Goal: Information Seeking & Learning: Check status

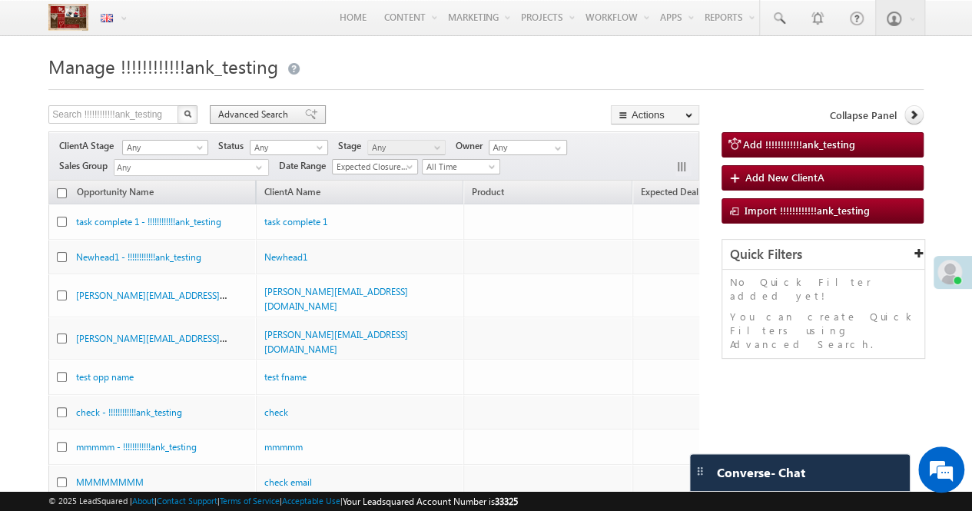
click at [261, 118] on span "Advanced Search" at bounding box center [255, 115] width 75 height 14
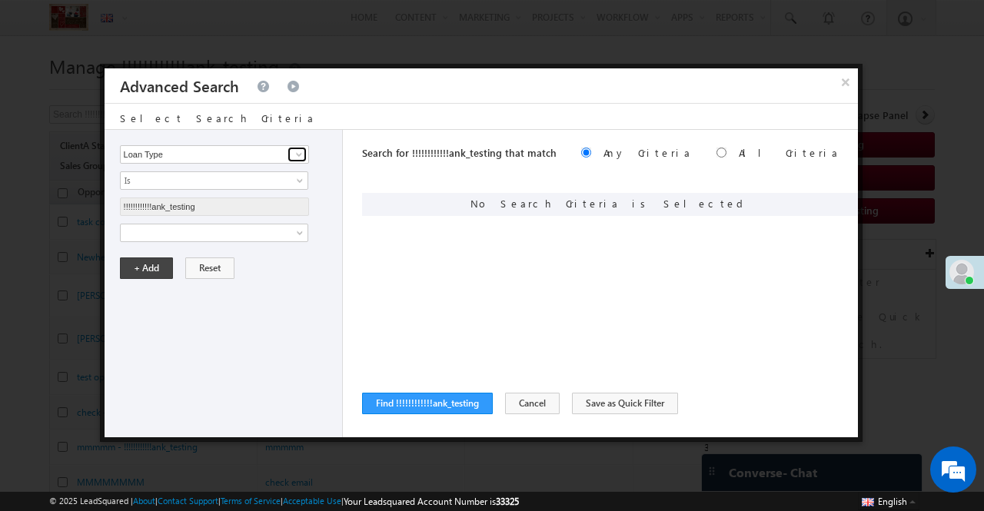
click at [291, 157] on link at bounding box center [296, 154] width 19 height 15
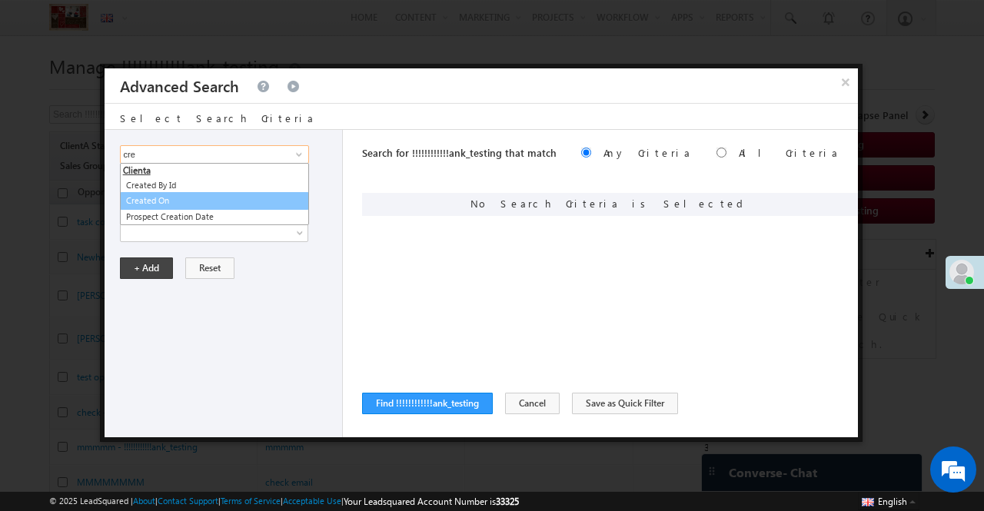
click at [212, 201] on link "Created On" at bounding box center [214, 201] width 189 height 18
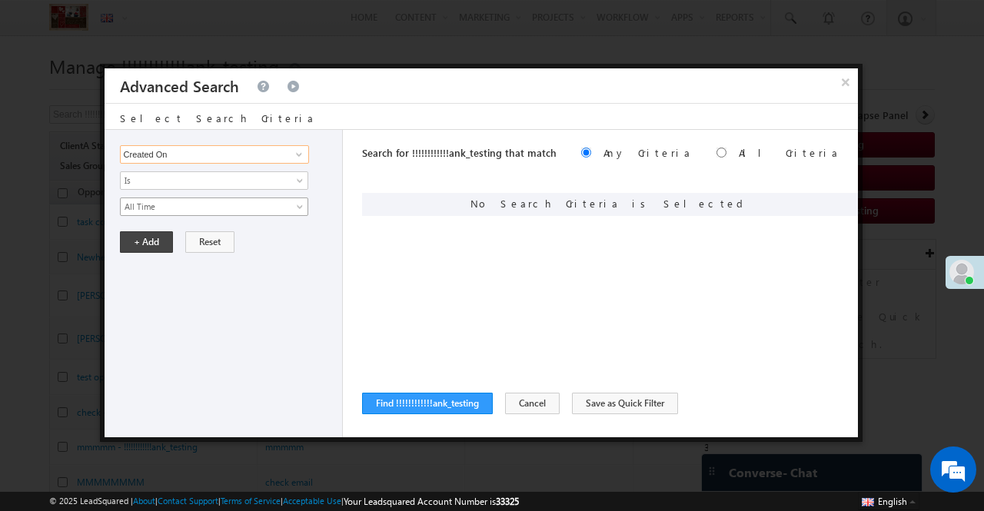
type input "Created On"
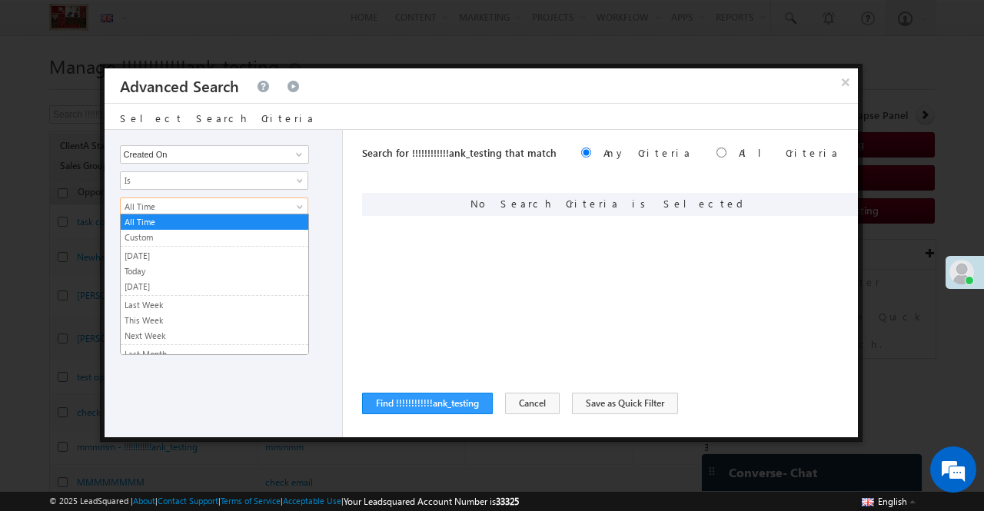
click at [261, 205] on span "All Time" at bounding box center [204, 207] width 167 height 14
click at [211, 241] on link "Custom" at bounding box center [215, 238] width 188 height 14
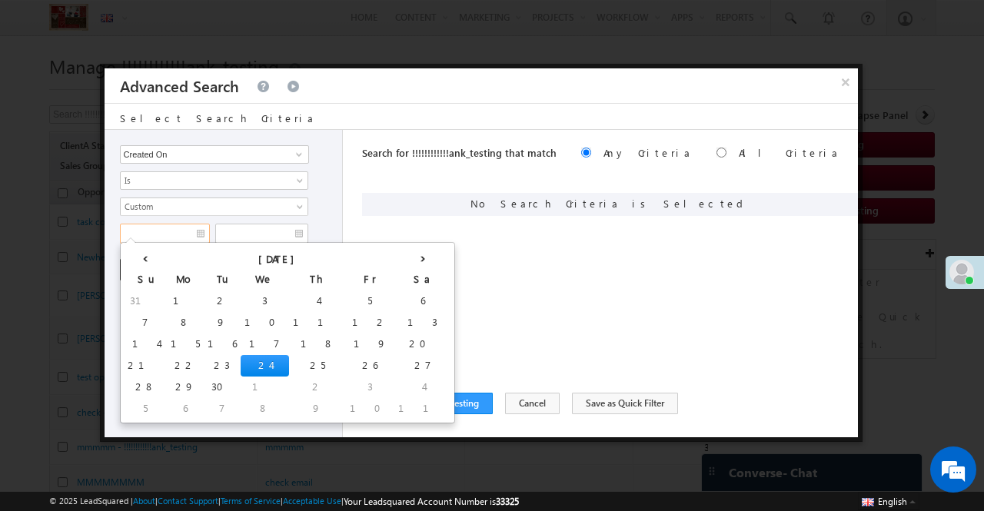
click at [181, 234] on input "text" at bounding box center [165, 234] width 90 height 20
click at [144, 259] on th "‹" at bounding box center [145, 257] width 43 height 23
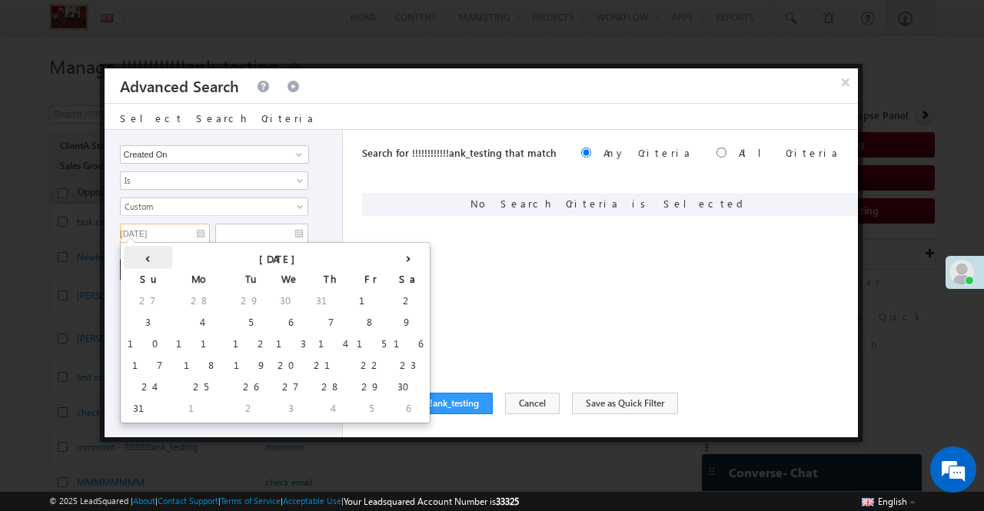
click at [144, 259] on th "‹" at bounding box center [148, 257] width 48 height 23
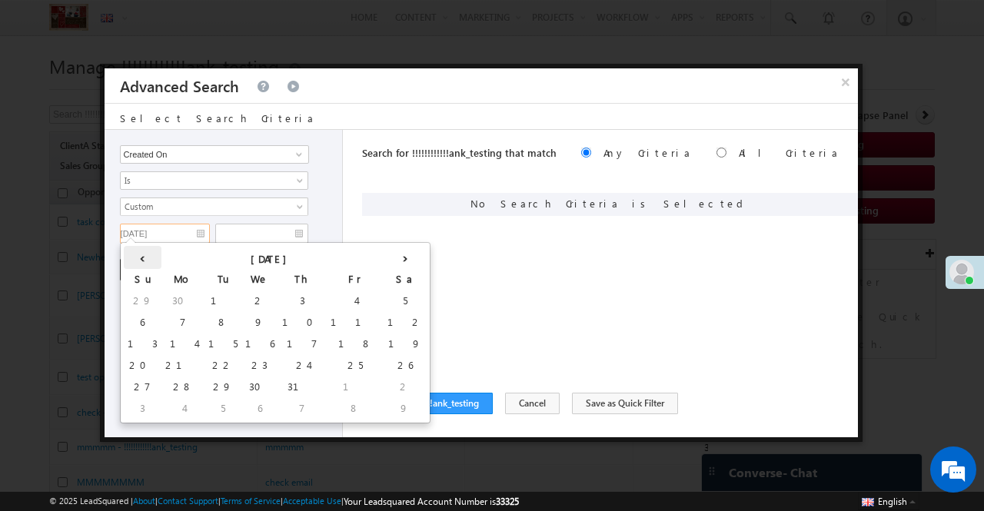
click at [144, 259] on th "‹" at bounding box center [143, 257] width 38 height 23
click at [144, 259] on th "‹" at bounding box center [142, 257] width 37 height 23
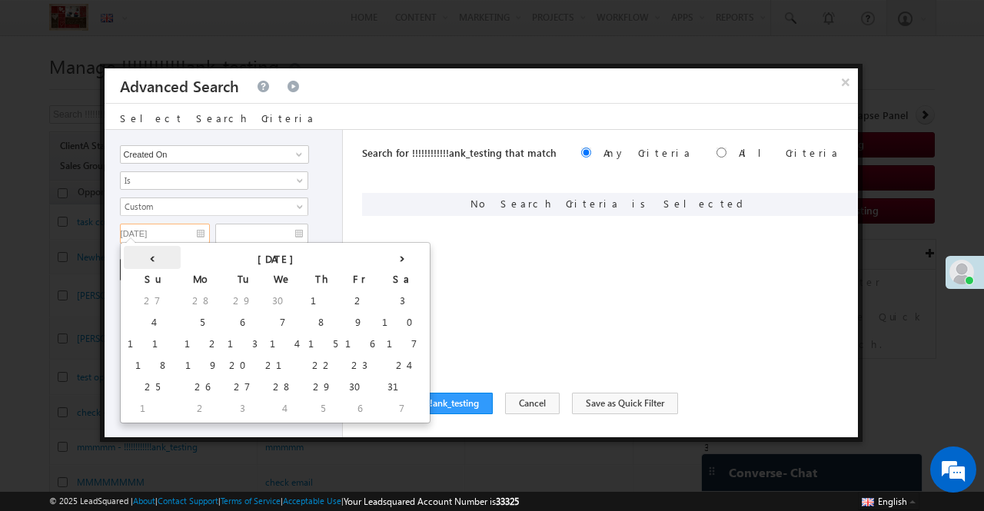
click at [140, 261] on th "‹" at bounding box center [152, 257] width 57 height 23
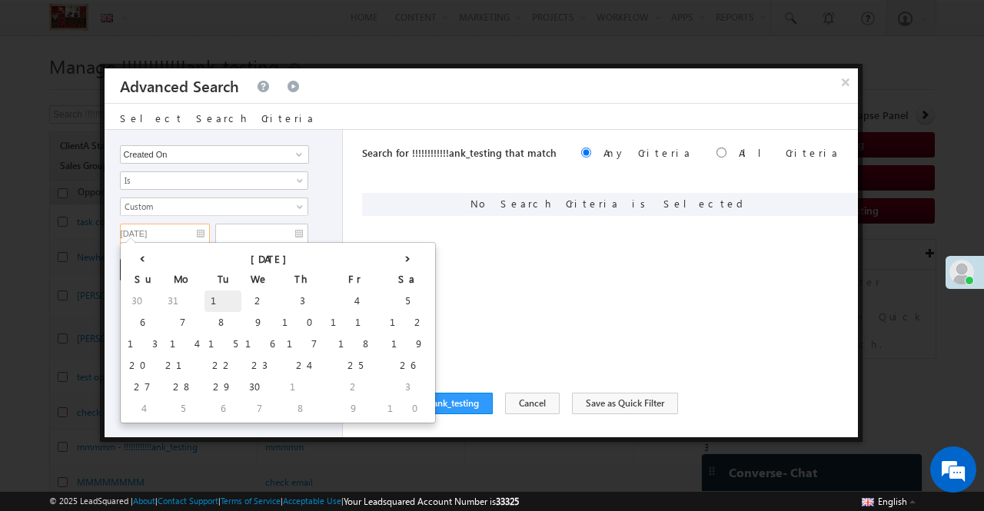
click at [204, 301] on td "1" at bounding box center [222, 302] width 37 height 22
type input "[DATE]"
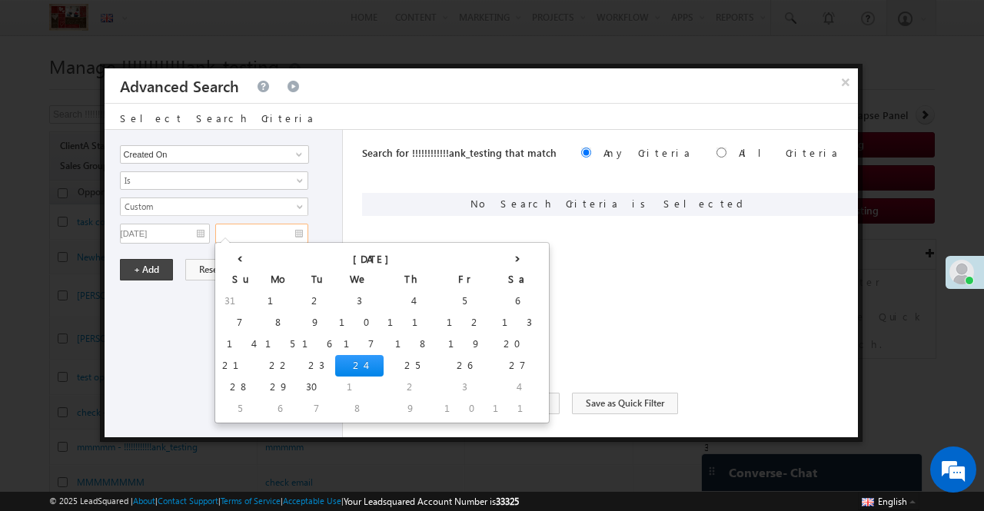
click at [248, 238] on input "text" at bounding box center [261, 234] width 93 height 20
click at [335, 359] on td "24" at bounding box center [359, 366] width 48 height 22
type input "[DATE]"
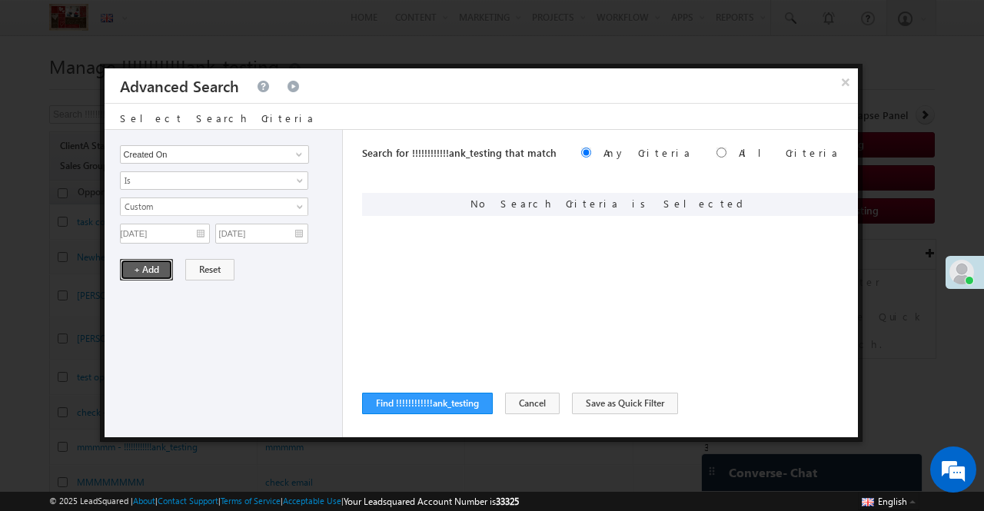
click at [132, 262] on button "+ Add" at bounding box center [146, 270] width 53 height 22
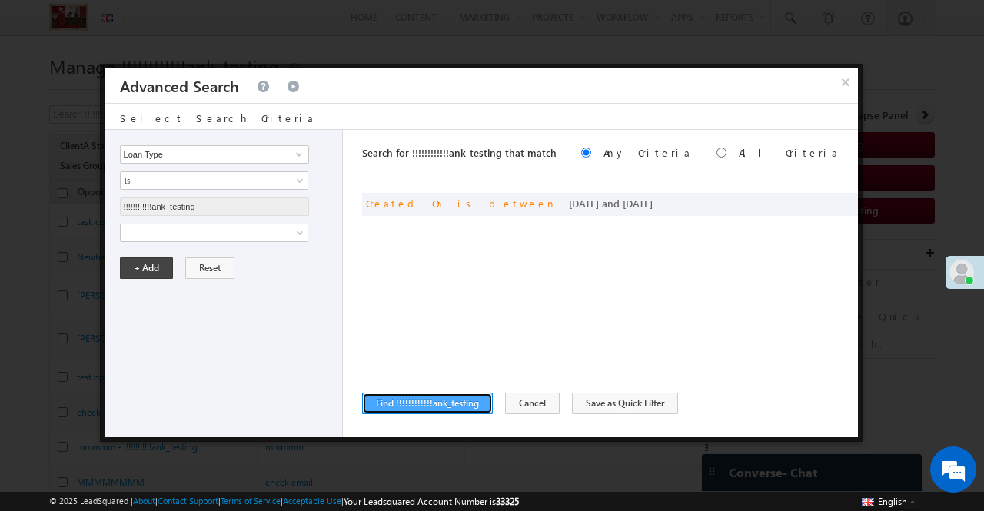
click at [430, 395] on button "Find !!!!!!!!!!!!ank_testing" at bounding box center [427, 404] width 131 height 22
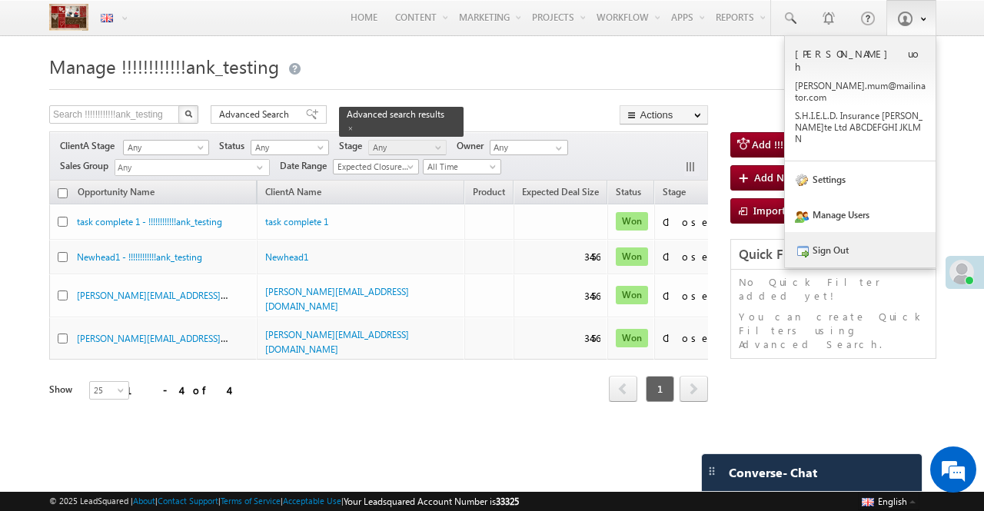
click at [828, 232] on link "Sign Out" at bounding box center [860, 249] width 151 height 35
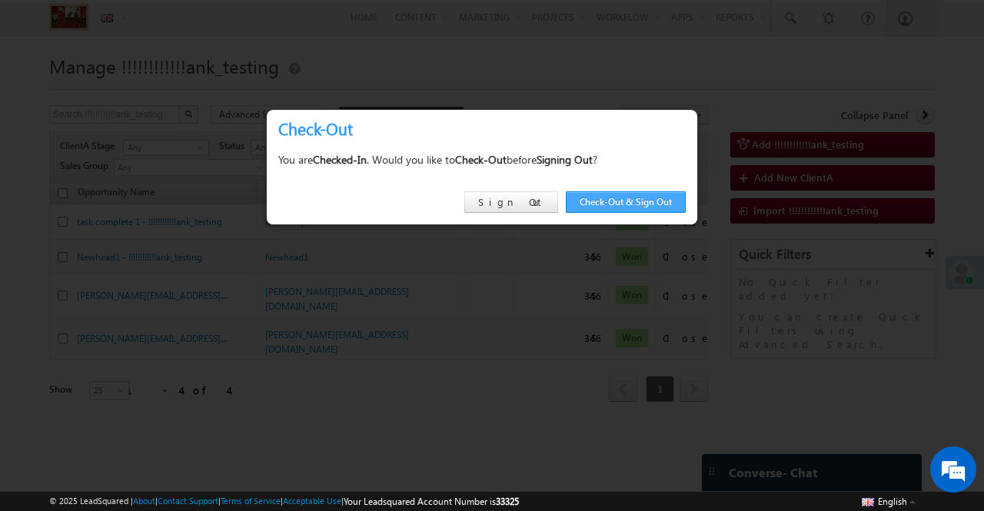
click at [626, 196] on link "Check-Out & Sign Out" at bounding box center [626, 202] width 120 height 22
